Goal: Information Seeking & Learning: Learn about a topic

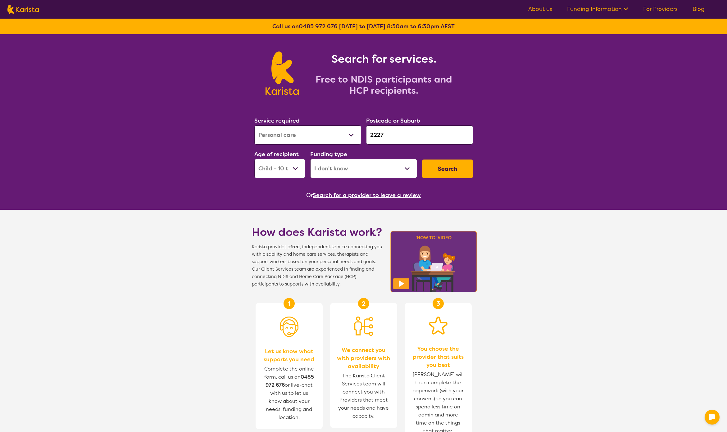
select select "Personal care"
select select "CH"
select select "i-don-t-know"
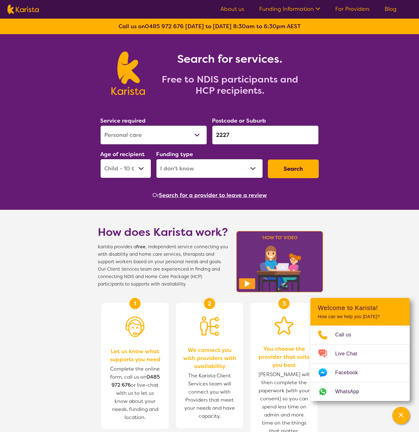
click at [228, 11] on link "About us" at bounding box center [232, 8] width 24 height 7
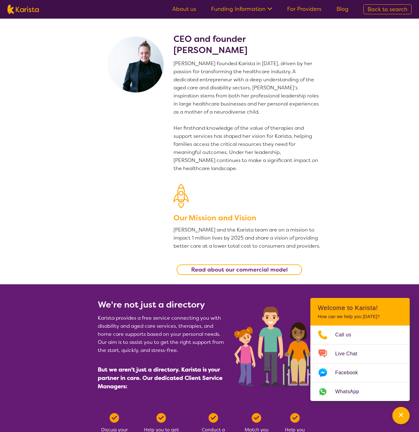
click at [26, 11] on img at bounding box center [22, 9] width 31 height 9
select select "Personal care"
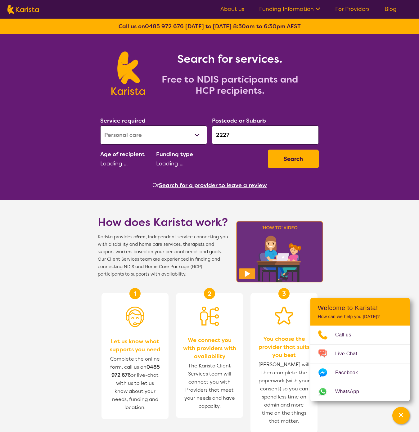
select select "CH"
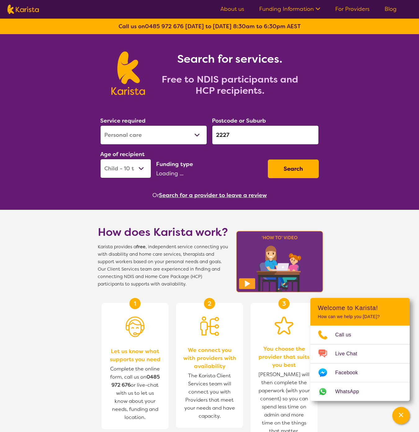
select select "i-don-t-know"
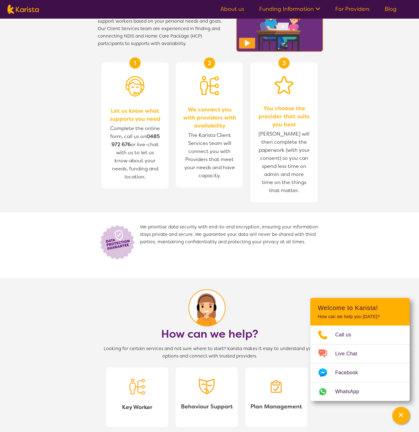
scroll to position [439, 0]
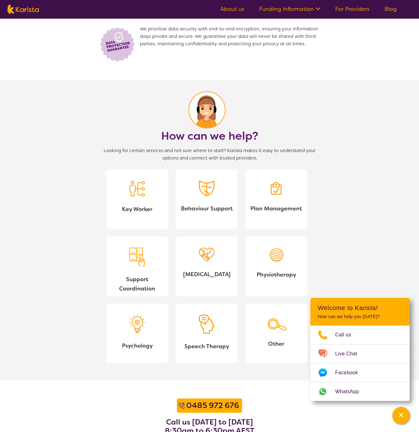
click at [253, 259] on link "Physiotherapy" at bounding box center [276, 267] width 62 height 60
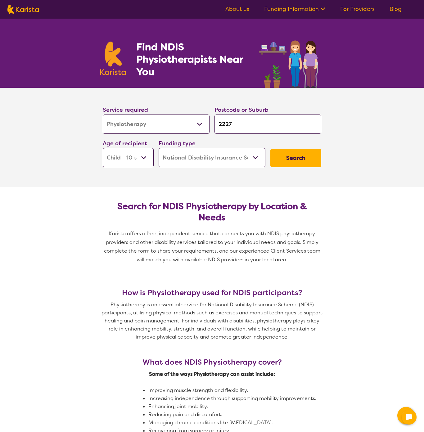
select select "Physiotherapy"
select select "CH"
select select "NDIS"
select select "Physiotherapy"
select select "CH"
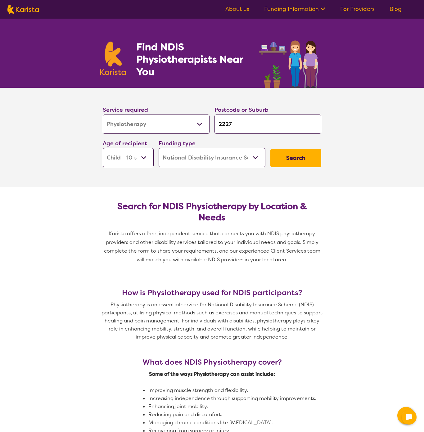
select select "NDIS"
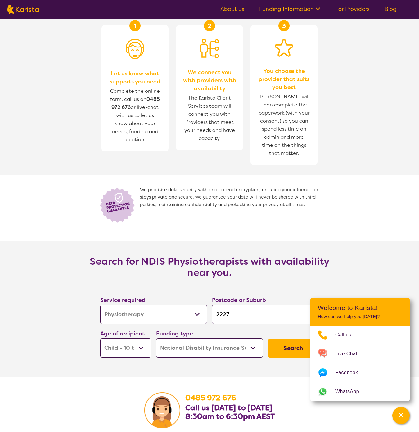
scroll to position [698, 0]
